Goal: Task Accomplishment & Management: Manage account settings

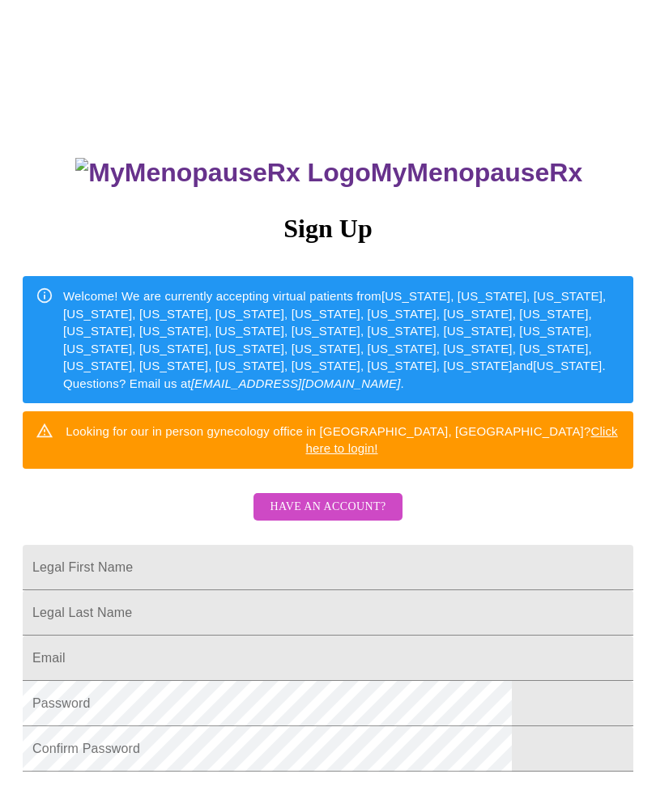
scroll to position [49, 0]
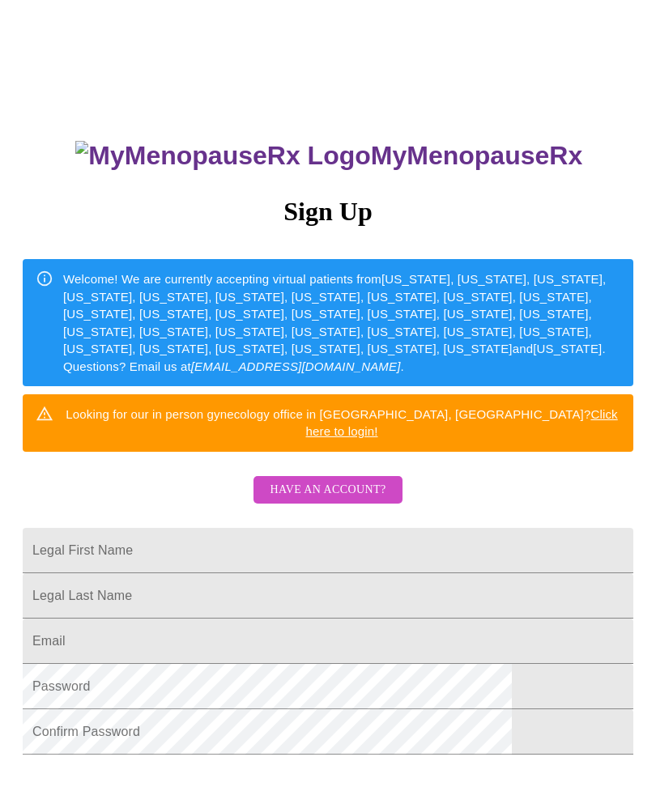
click at [360, 480] on span "Have an account?" at bounding box center [328, 490] width 116 height 20
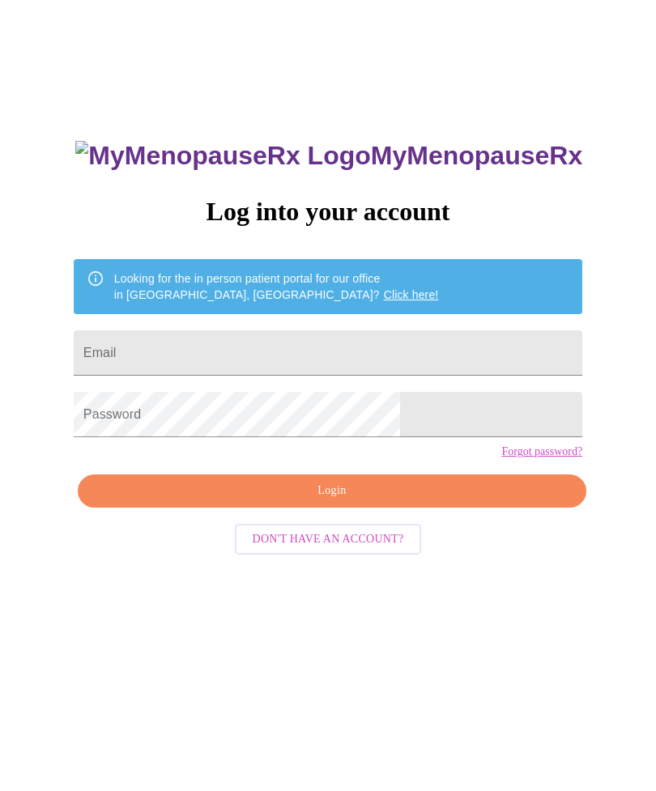
click at [404, 354] on input "Email" at bounding box center [328, 352] width 509 height 45
click at [398, 355] on input "Email" at bounding box center [328, 352] width 509 height 45
type input "Hummusmom"
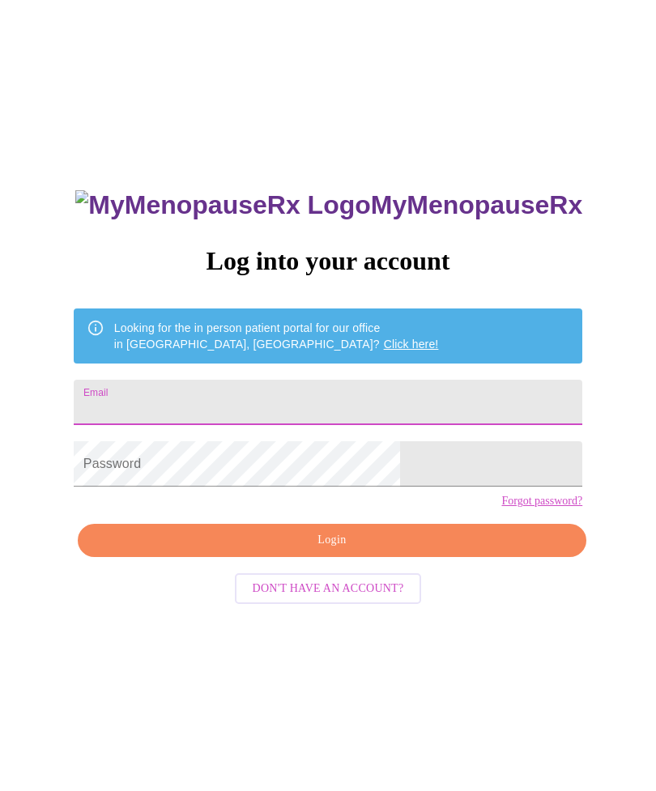
click at [410, 406] on input "Email" at bounding box center [328, 402] width 509 height 45
type input "[EMAIL_ADDRESS][DOMAIN_NAME]"
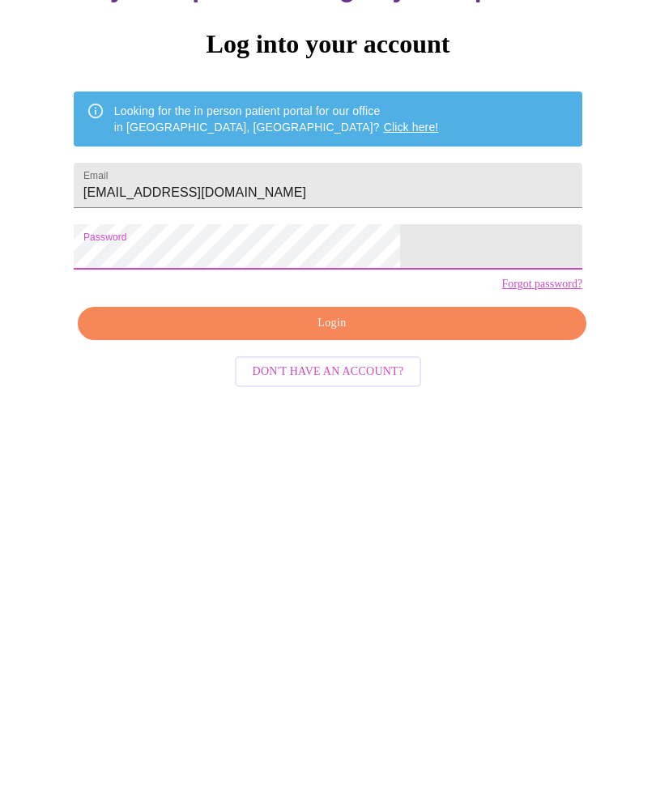
click at [451, 530] on span "Login" at bounding box center [331, 540] width 471 height 20
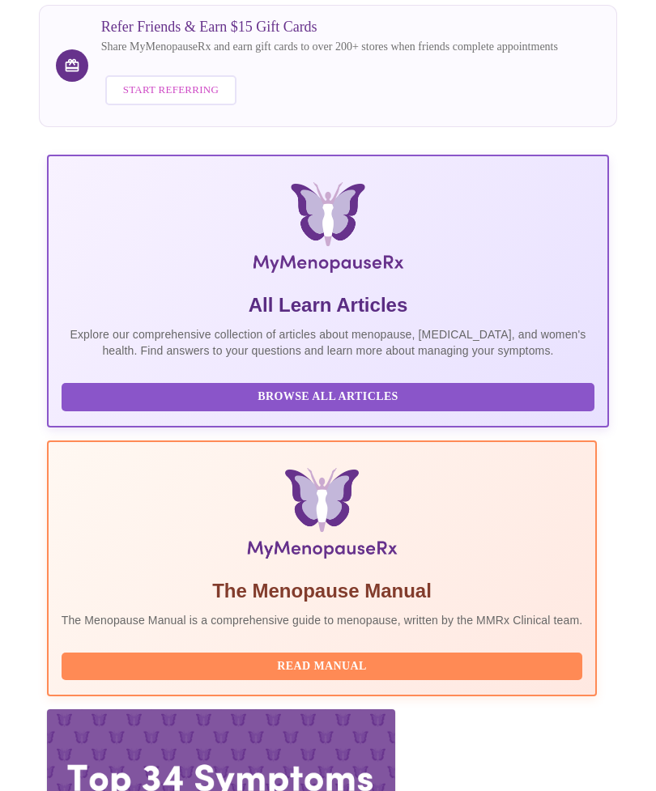
scroll to position [185, 0]
